Goal: Transaction & Acquisition: Purchase product/service

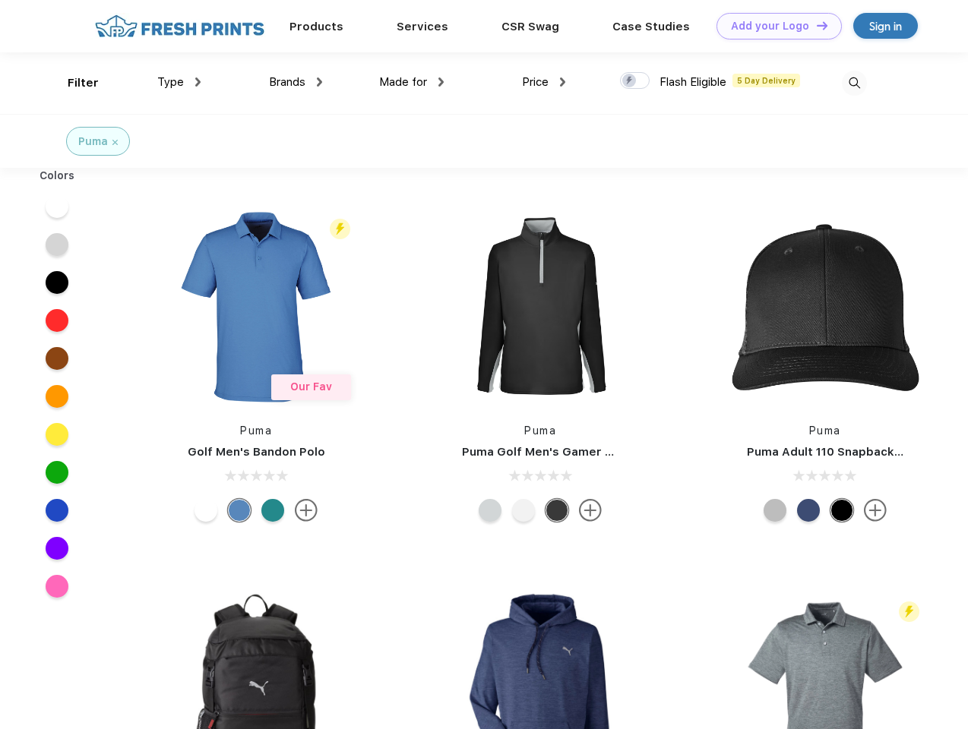
scroll to position [1, 0]
click at [774, 26] on link "Add your Logo Design Tool" at bounding box center [779, 26] width 125 height 27
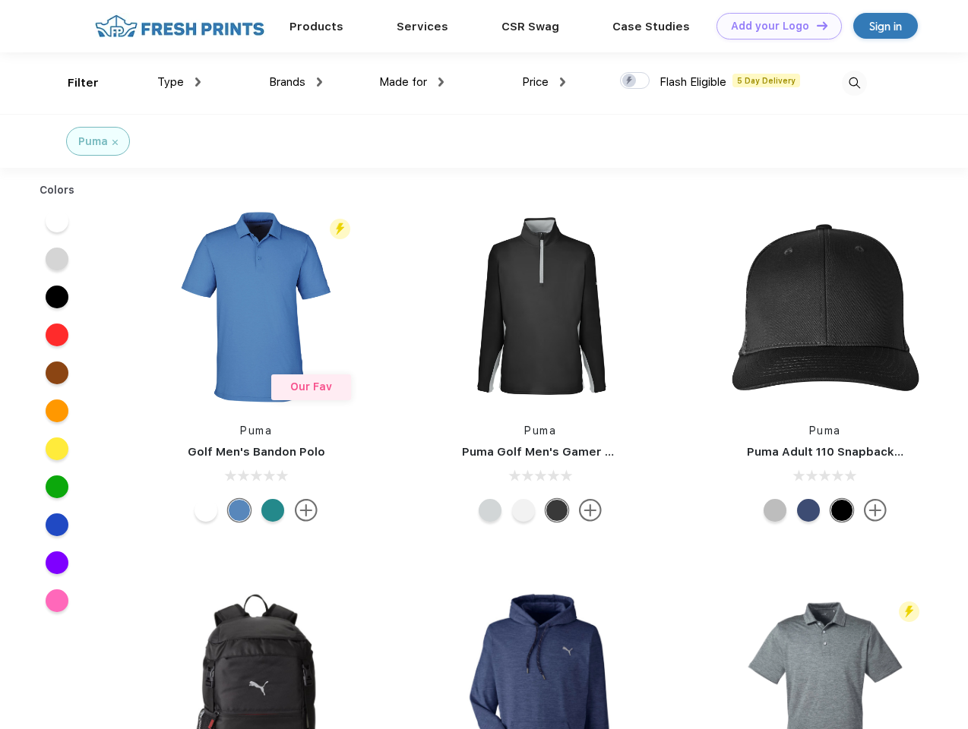
click at [0, 0] on div "Design Tool" at bounding box center [0, 0] width 0 height 0
click at [815, 25] on link "Add your Logo Design Tool" at bounding box center [779, 26] width 125 height 27
click at [73, 83] on div "Filter" at bounding box center [83, 82] width 31 height 17
click at [179, 82] on span "Type" at bounding box center [170, 82] width 27 height 14
click at [296, 82] on span "Brands" at bounding box center [287, 82] width 36 height 14
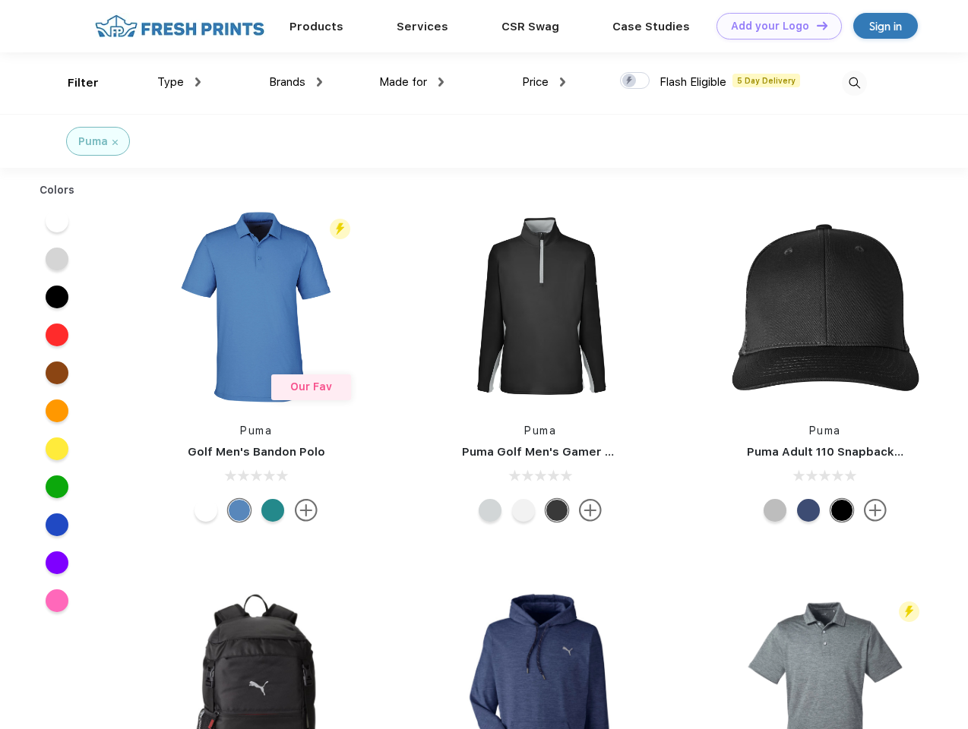
click at [412, 82] on span "Made for" at bounding box center [403, 82] width 48 height 14
click at [544, 82] on span "Price" at bounding box center [535, 82] width 27 height 14
click at [635, 81] on div at bounding box center [635, 80] width 30 height 17
click at [630, 81] on input "checkbox" at bounding box center [625, 76] width 10 height 10
click at [854, 83] on img at bounding box center [854, 83] width 25 height 25
